Goal: Information Seeking & Learning: Learn about a topic

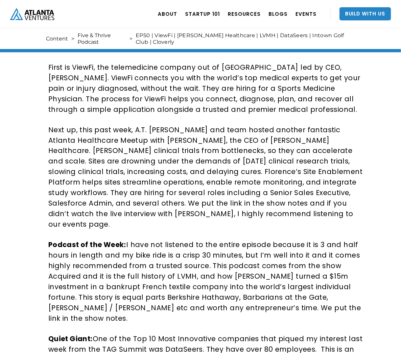
scroll to position [165, 0]
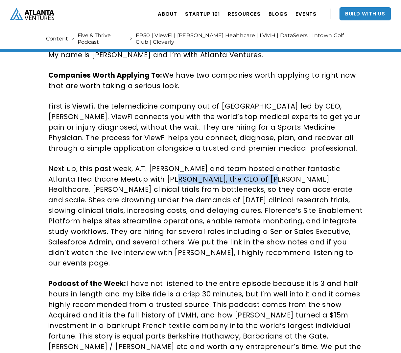
drag, startPoint x: 176, startPoint y: 167, endPoint x: 266, endPoint y: 167, distance: 89.8
click at [266, 167] on p "Next up, this past week, A.T. Gimbel and team hosted another fantastic Atlanta …" at bounding box center [206, 216] width 316 height 105
click at [203, 13] on link "Startup 101" at bounding box center [202, 14] width 35 height 18
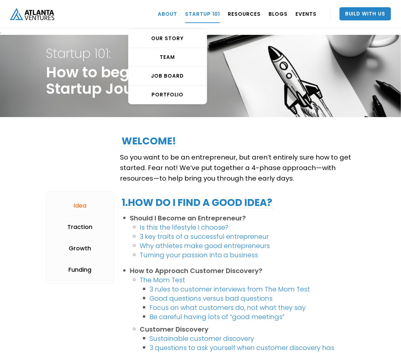
click at [173, 14] on link "ABOUT" at bounding box center [167, 14] width 19 height 18
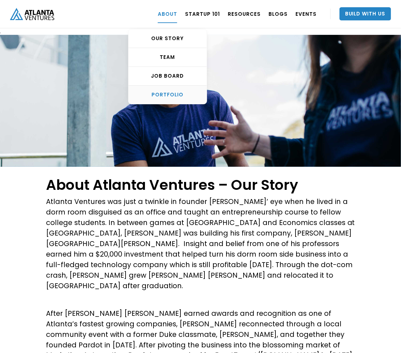
click at [184, 92] on div "PORTFOLIO" at bounding box center [168, 94] width 78 height 7
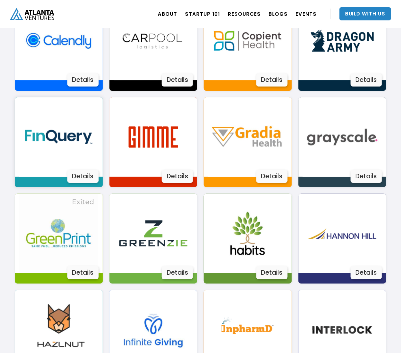
scroll to position [604, 0]
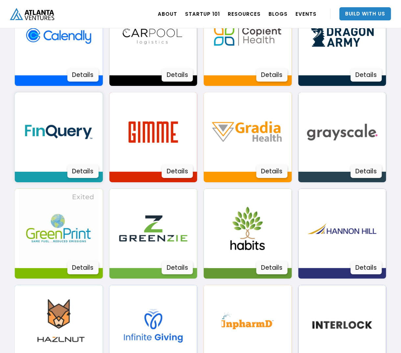
click at [67, 146] on img at bounding box center [58, 131] width 79 height 79
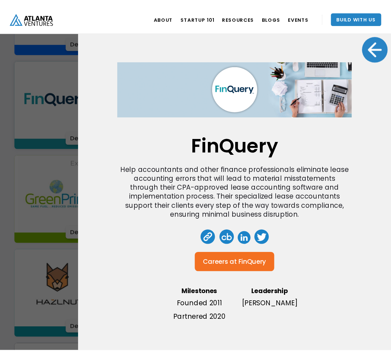
scroll to position [703, 0]
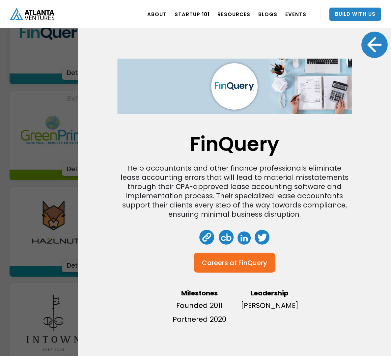
click at [22, 162] on div "FinQuery Help accountants and other finance professionals eliminate lease accou…" at bounding box center [195, 178] width 391 height 356
click at [377, 51] on div at bounding box center [374, 45] width 26 height 26
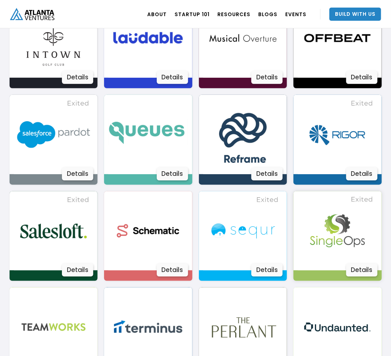
scroll to position [1032, 0]
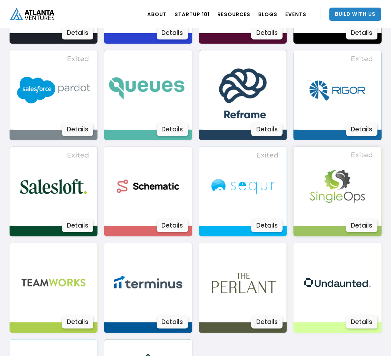
click at [333, 195] on img at bounding box center [336, 186] width 79 height 79
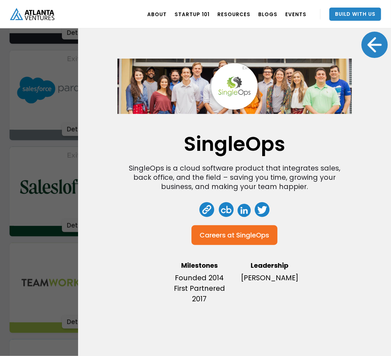
click at [376, 50] on div at bounding box center [374, 45] width 26 height 26
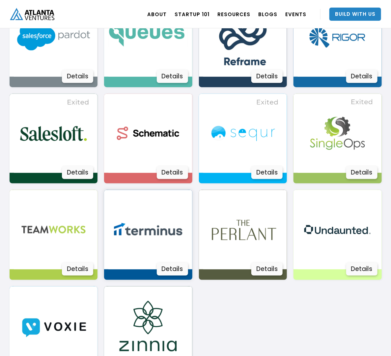
scroll to position [1098, 0]
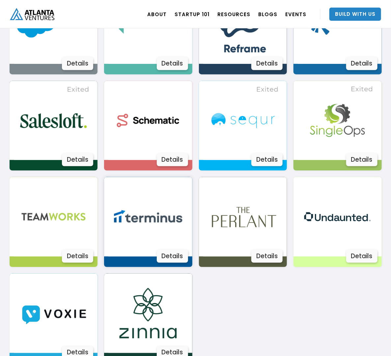
click at [153, 235] on img at bounding box center [147, 216] width 79 height 79
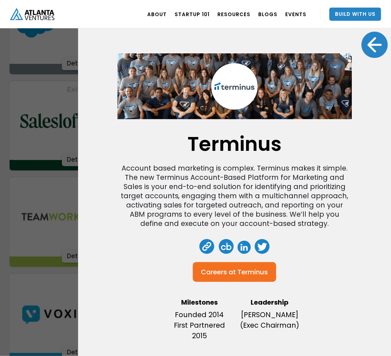
click at [368, 47] on div at bounding box center [374, 45] width 26 height 26
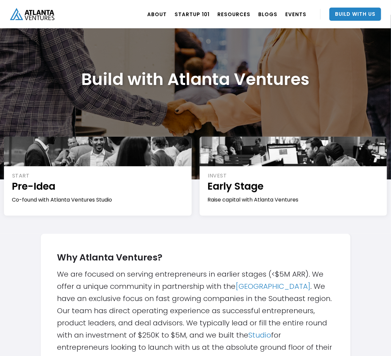
scroll to position [0, 0]
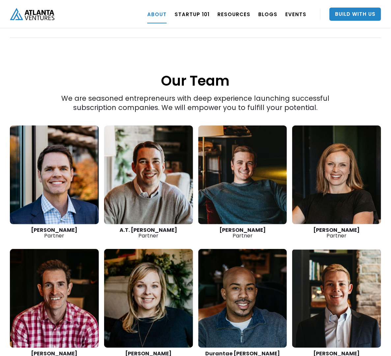
scroll to position [790, 0]
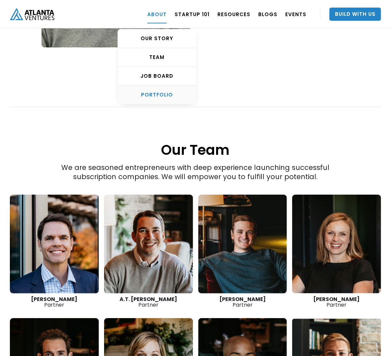
click at [170, 93] on div "PORTFOLIO" at bounding box center [157, 94] width 78 height 7
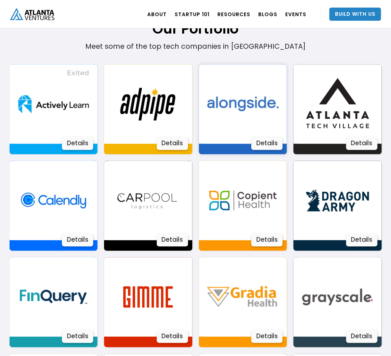
scroll to position [473, 0]
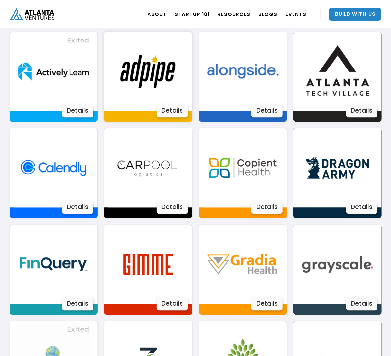
click at [143, 74] on img at bounding box center [147, 71] width 79 height 79
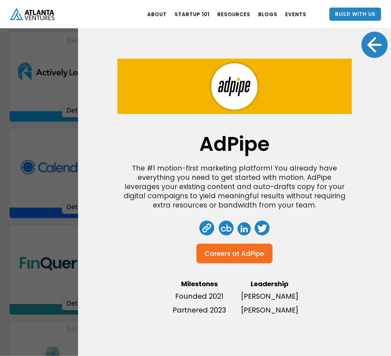
click at [365, 51] on div at bounding box center [374, 45] width 26 height 26
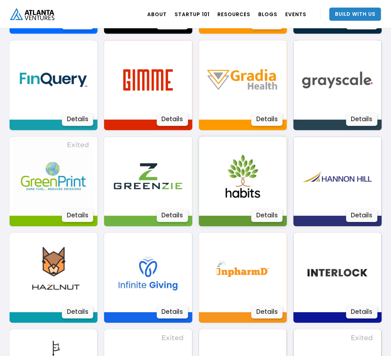
scroll to position [670, 0]
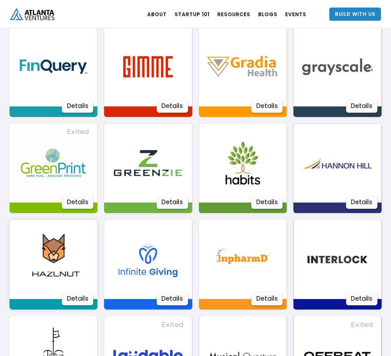
click at [60, 268] on img at bounding box center [53, 258] width 79 height 79
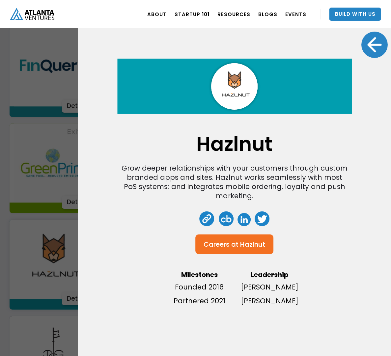
click at [371, 49] on div at bounding box center [374, 45] width 26 height 26
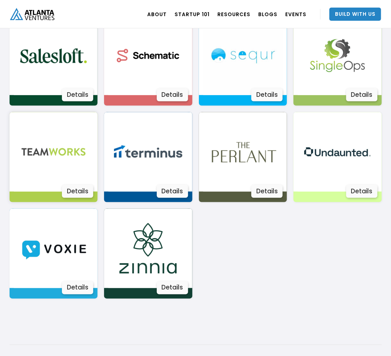
scroll to position [1131, 0]
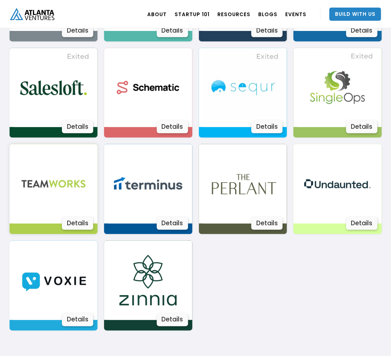
click at [73, 188] on img at bounding box center [53, 183] width 79 height 79
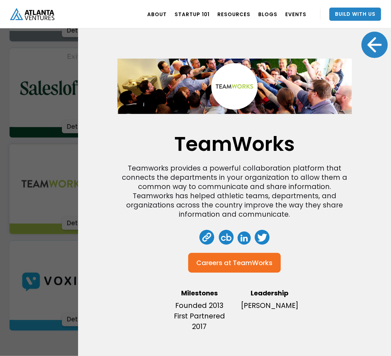
click at [368, 49] on div at bounding box center [374, 45] width 26 height 26
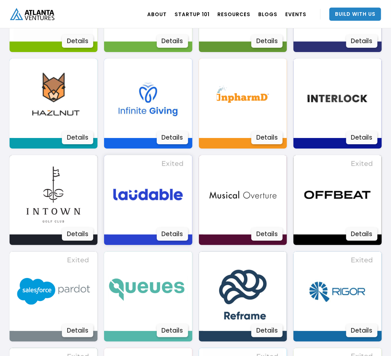
scroll to position [835, 0]
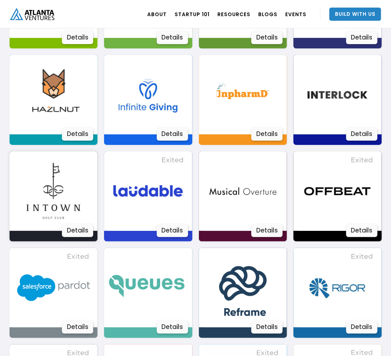
click at [58, 196] on img at bounding box center [53, 190] width 79 height 79
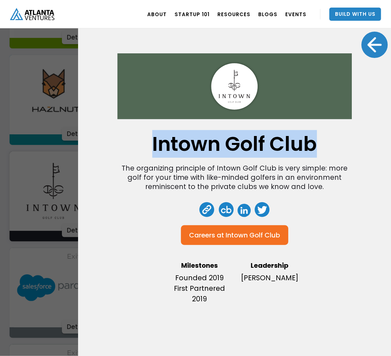
drag, startPoint x: 325, startPoint y: 144, endPoint x: 142, endPoint y: 151, distance: 183.4
click at [142, 151] on div "Intown Golf Club The organizing principle of Intown Golf Club is very simple: m…" at bounding box center [234, 180] width 234 height 254
copy h1 "Intown Golf Club"
